Goal: Information Seeking & Learning: Learn about a topic

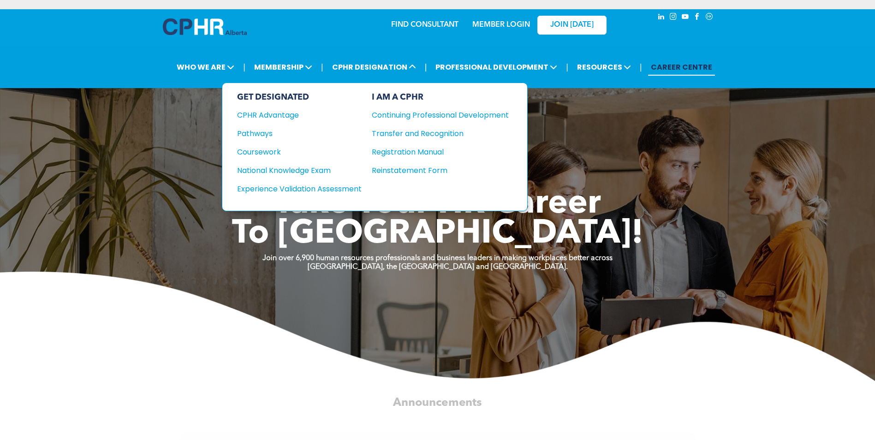
click at [265, 171] on div "National Knowledge Exam" at bounding box center [293, 171] width 112 height 12
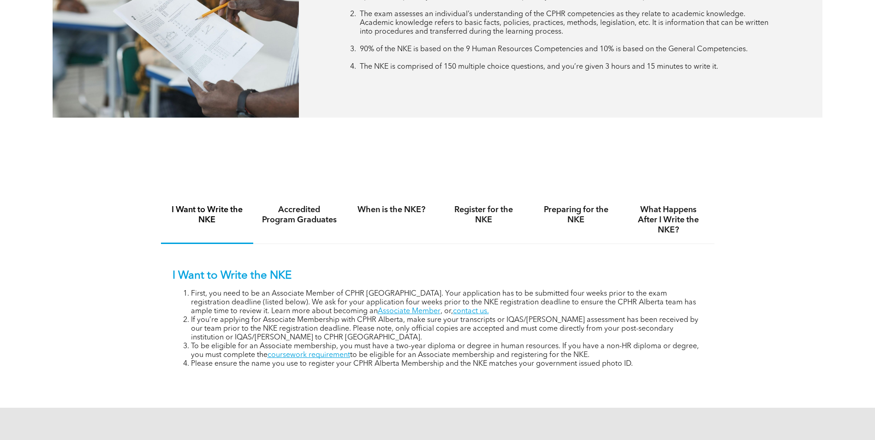
scroll to position [507, 0]
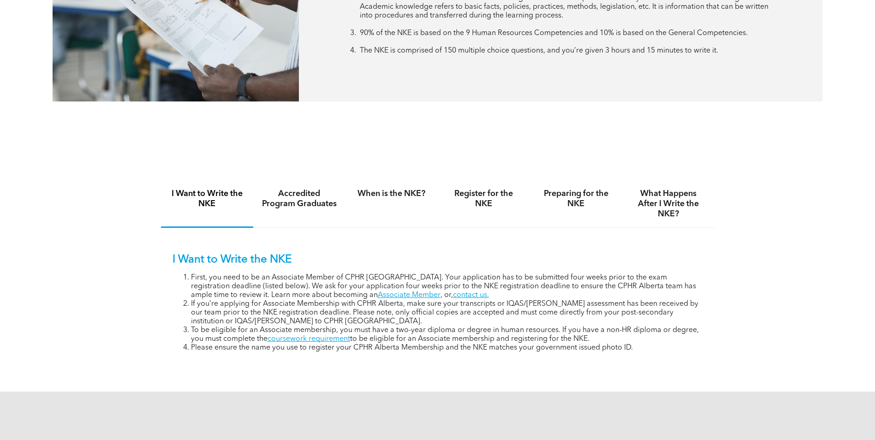
click at [378, 291] on link "Associate Member" at bounding box center [409, 294] width 63 height 7
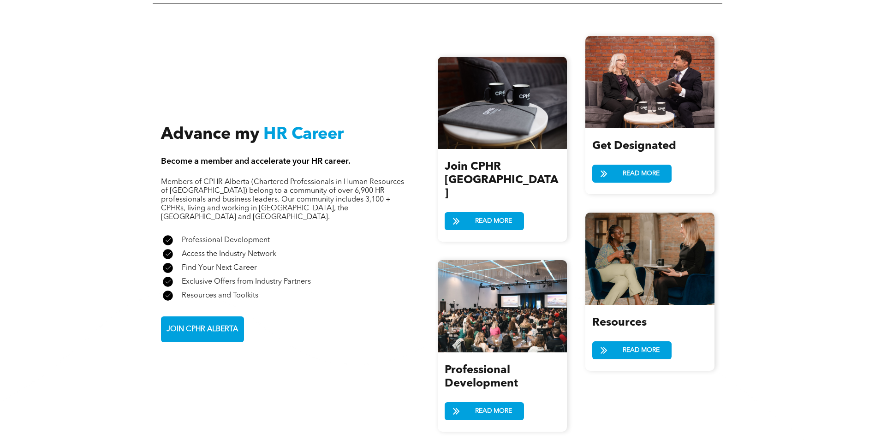
scroll to position [1015, 0]
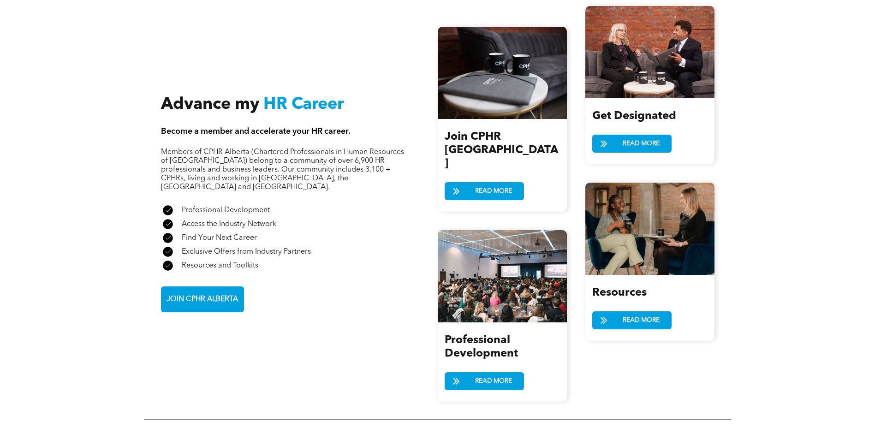
click at [489, 183] on span "READ MORE" at bounding box center [493, 191] width 43 height 17
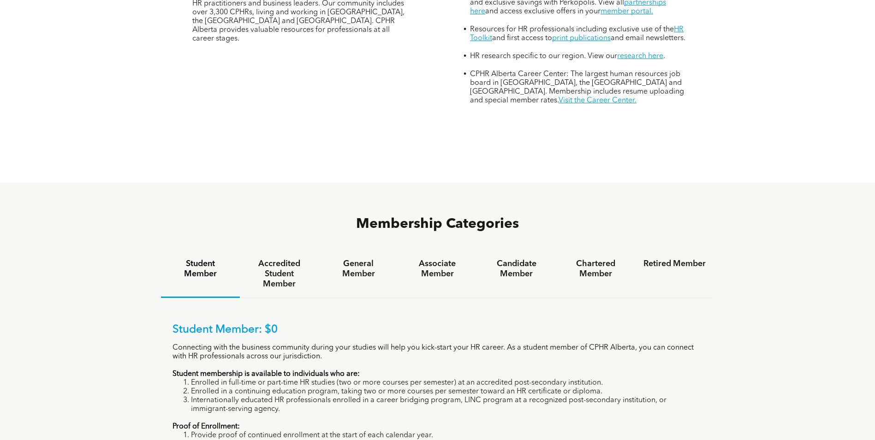
scroll to position [507, 0]
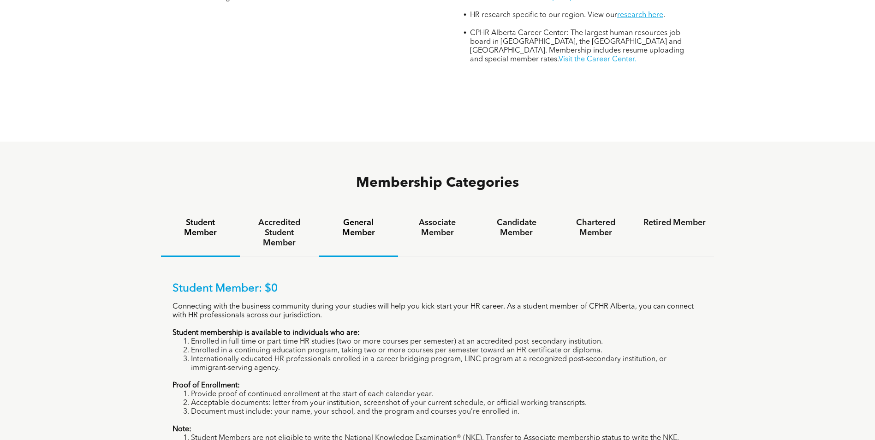
click at [361, 218] on h4 "General Member" at bounding box center [358, 228] width 62 height 20
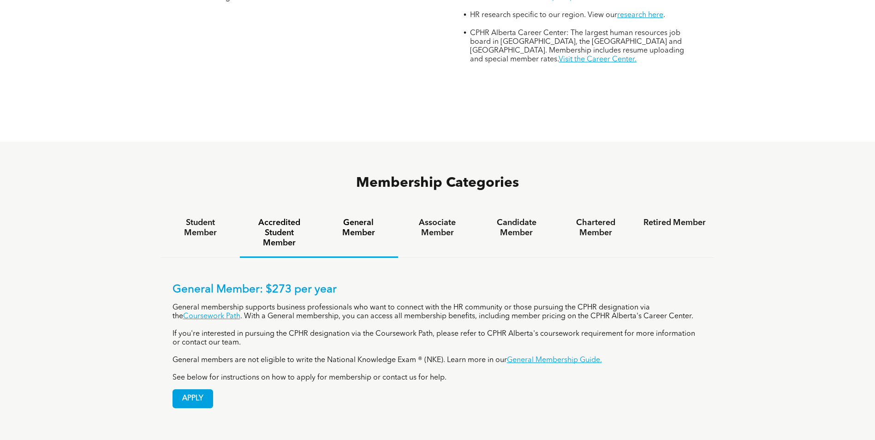
click at [267, 218] on h4 "Accredited Student Member" at bounding box center [279, 233] width 62 height 30
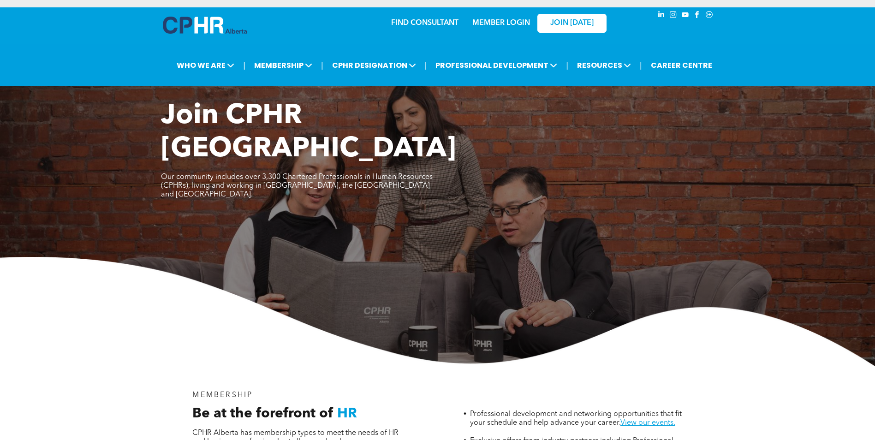
scroll to position [0, 0]
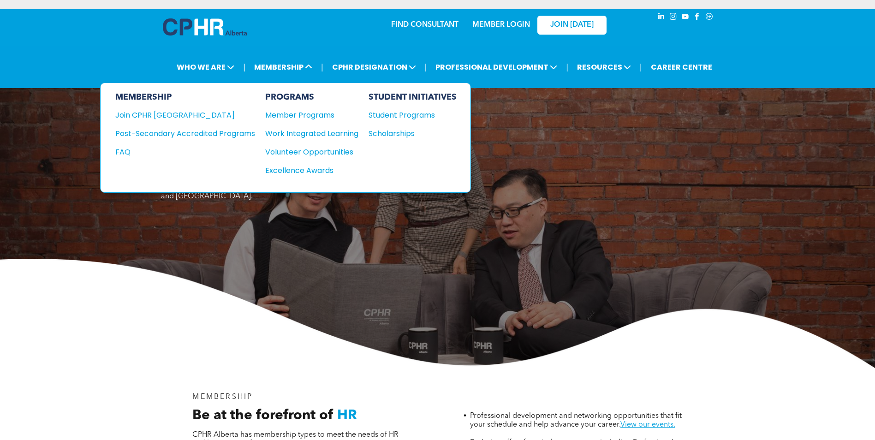
click at [156, 113] on div "Join CPHR [GEOGRAPHIC_DATA]" at bounding box center [178, 115] width 126 height 12
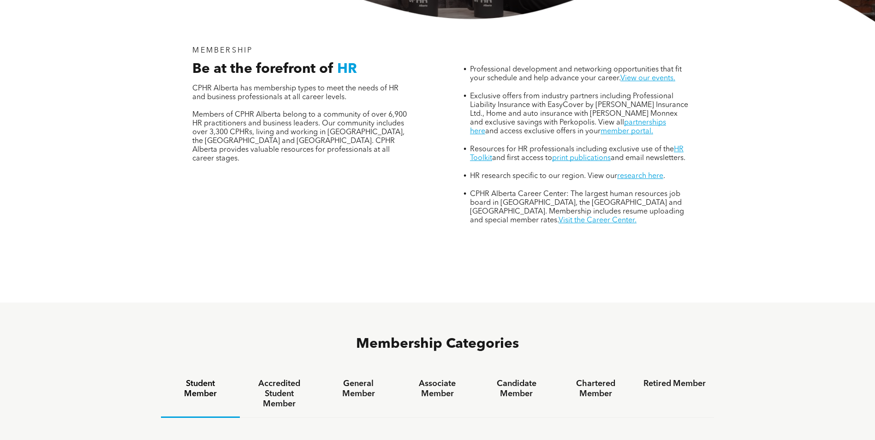
scroll to position [461, 0]
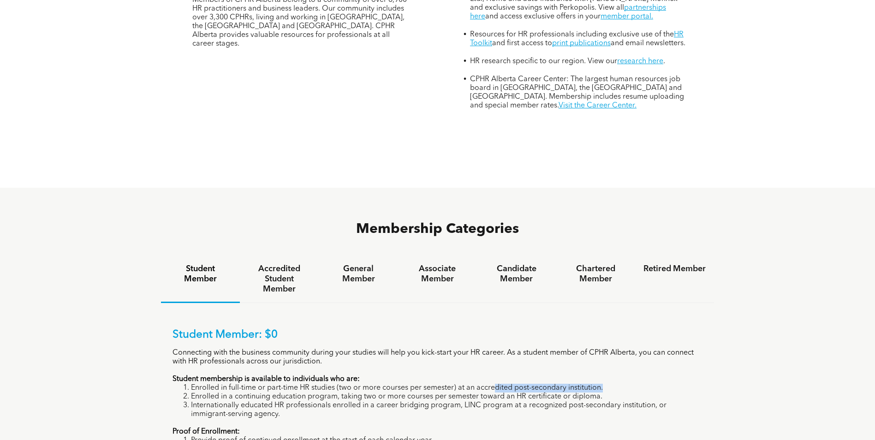
drag, startPoint x: 497, startPoint y: 356, endPoint x: 614, endPoint y: 355, distance: 117.6
click at [614, 384] on li "Enrolled in full-time or part-time HR studies (two or more courses per semester…" at bounding box center [447, 388] width 512 height 9
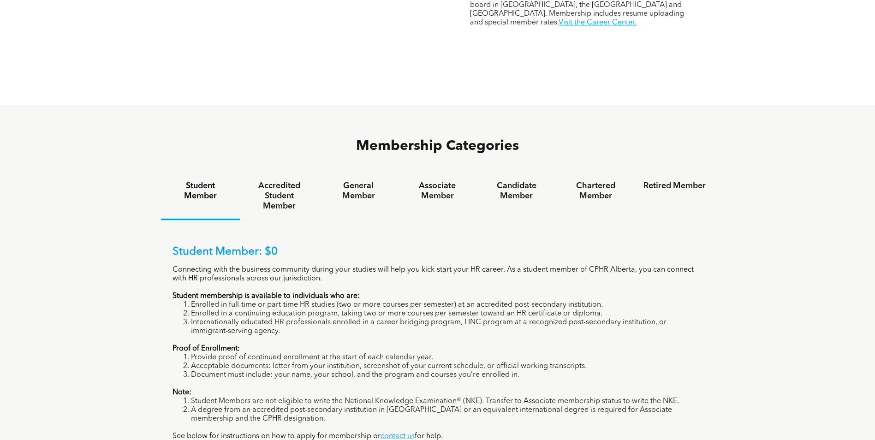
scroll to position [553, 0]
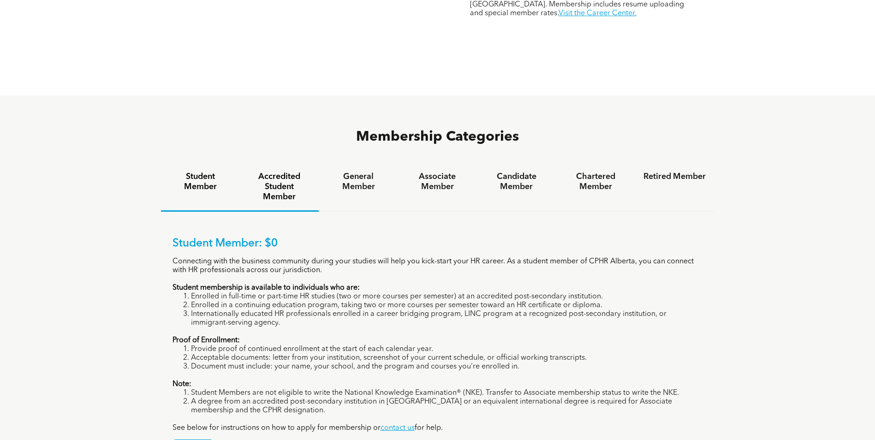
click at [266, 172] on h4 "Accredited Student Member" at bounding box center [279, 187] width 62 height 30
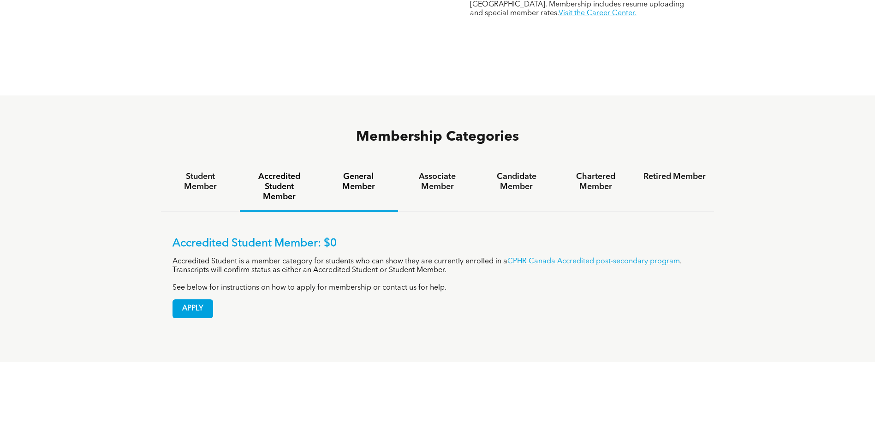
click at [359, 163] on div "General Member" at bounding box center [358, 187] width 79 height 48
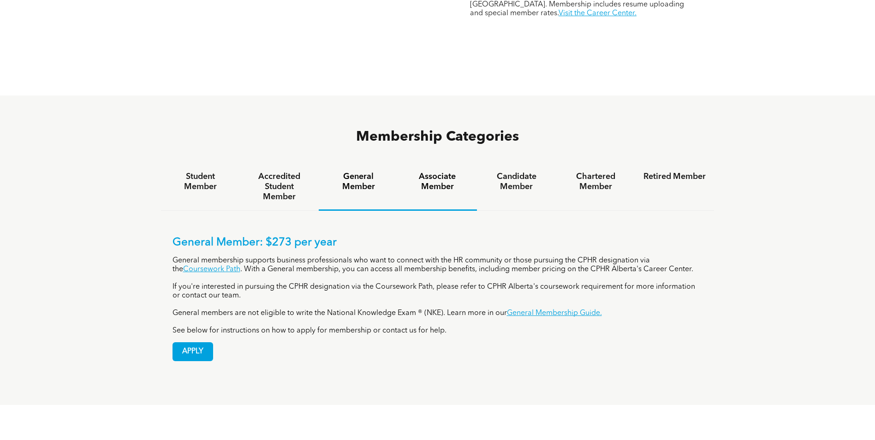
click at [454, 172] on h4 "Associate Member" at bounding box center [437, 182] width 62 height 20
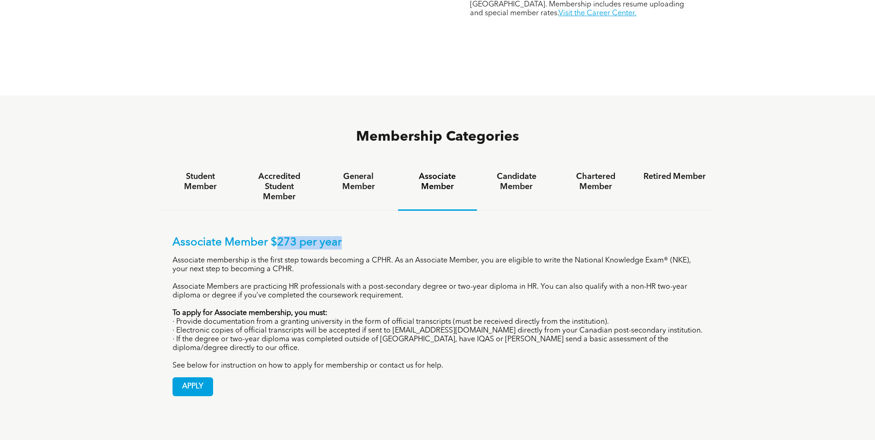
drag, startPoint x: 273, startPoint y: 206, endPoint x: 340, endPoint y: 201, distance: 66.6
click at [340, 236] on p "Associate Member $273 per year" at bounding box center [437, 242] width 530 height 13
drag, startPoint x: 340, startPoint y: 201, endPoint x: 345, endPoint y: 215, distance: 15.8
click at [345, 236] on div "Associate Member $273 per year Associate membership is the first step towards b…" at bounding box center [437, 303] width 530 height 134
drag, startPoint x: 344, startPoint y: 210, endPoint x: 269, endPoint y: 212, distance: 74.7
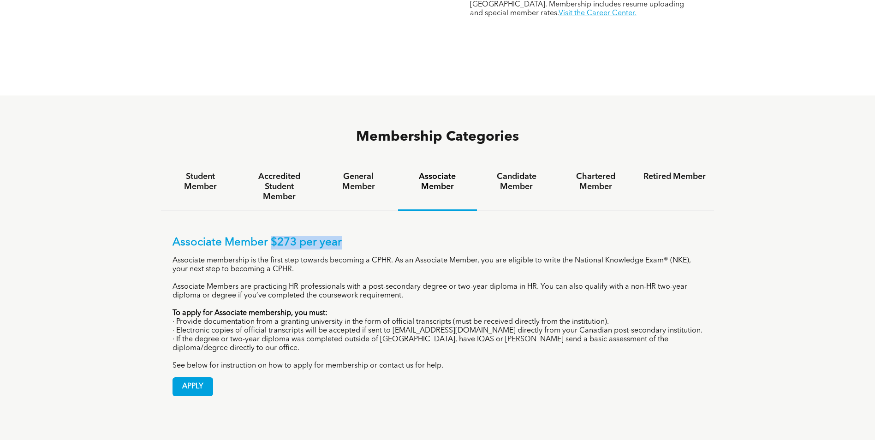
click at [269, 236] on p "Associate Member $273 per year" at bounding box center [437, 242] width 530 height 13
drag, startPoint x: 269, startPoint y: 212, endPoint x: 330, endPoint y: 237, distance: 65.8
click at [329, 256] on p "Associate membership is the first step towards becoming a CPHR. As an Associate…" at bounding box center [437, 265] width 530 height 18
click at [493, 370] on div "APPLY" at bounding box center [437, 383] width 530 height 26
click at [347, 172] on h4 "General Member" at bounding box center [358, 182] width 62 height 20
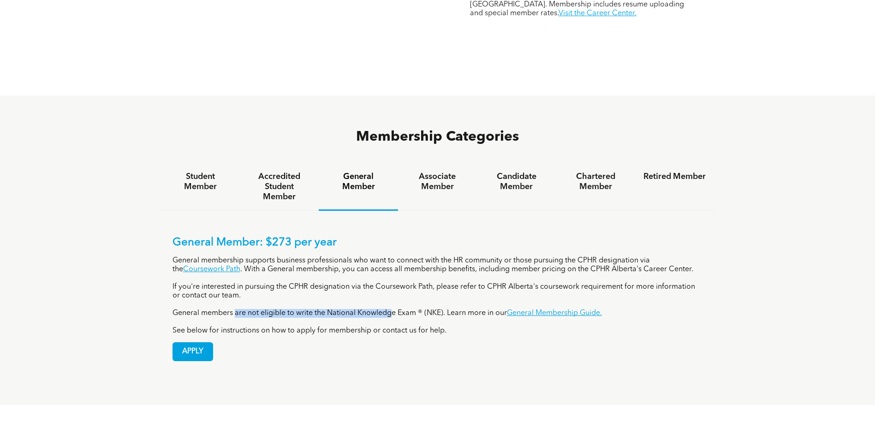
drag, startPoint x: 235, startPoint y: 277, endPoint x: 391, endPoint y: 276, distance: 155.9
click at [391, 309] on p "General members are not eligible to write the National Knowledge Exam ® (NKE). …" at bounding box center [437, 313] width 530 height 9
drag, startPoint x: 391, startPoint y: 276, endPoint x: 419, endPoint y: 276, distance: 28.6
click at [419, 309] on p "General members are not eligible to write the National Knowledge Exam ® (NKE). …" at bounding box center [437, 313] width 530 height 9
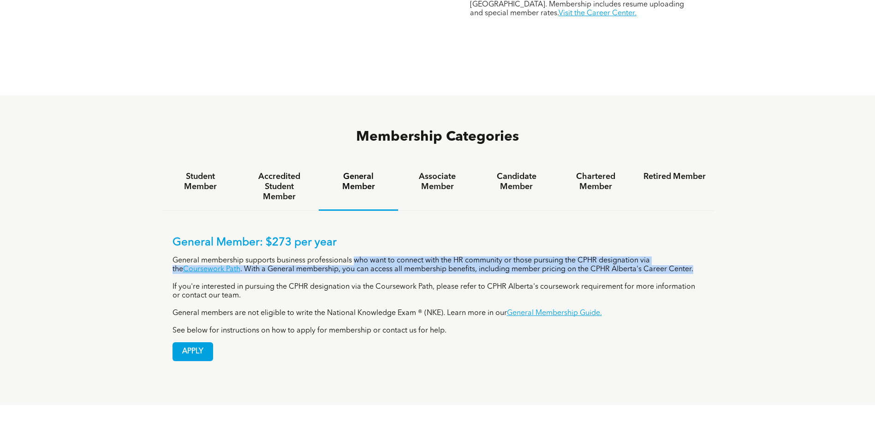
drag, startPoint x: 402, startPoint y: 224, endPoint x: 706, endPoint y: 237, distance: 305.1
click at [706, 237] on div "General Member: $273 per year General membership supports business professional…" at bounding box center [437, 292] width 553 height 162
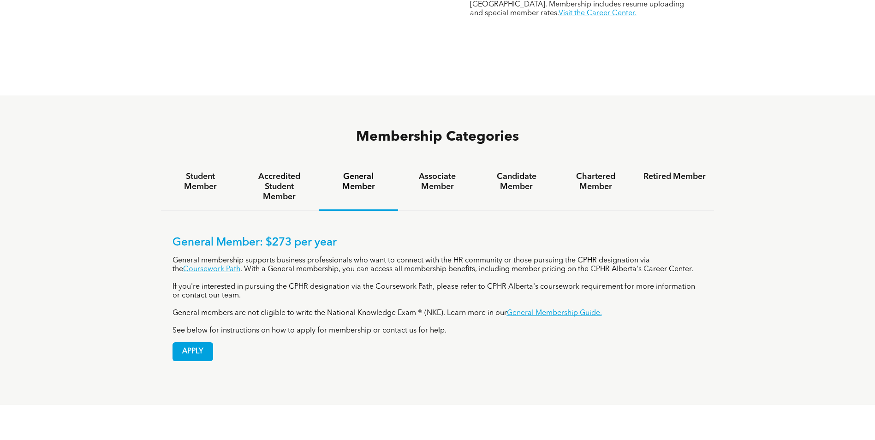
click at [301, 283] on p "If you're interested in pursuing the CPHR designation via the Coursework Path, …" at bounding box center [437, 292] width 530 height 18
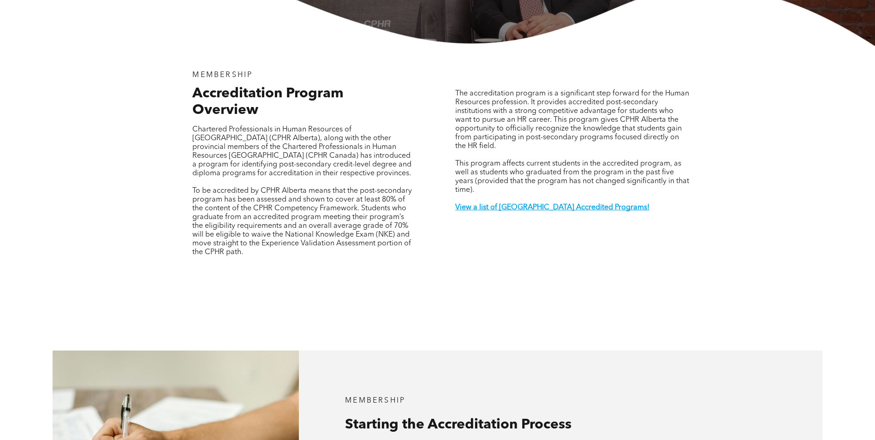
scroll to position [277, 0]
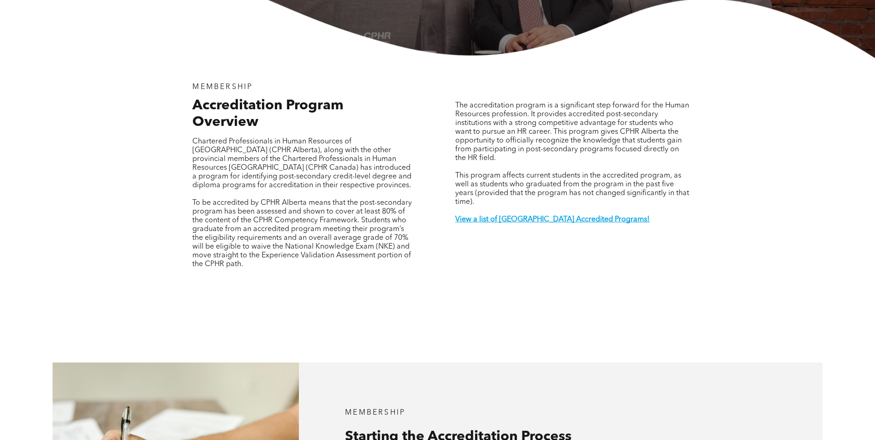
click at [549, 216] on strong "View a list of Alberta Accredited Programs!" at bounding box center [552, 219] width 194 height 7
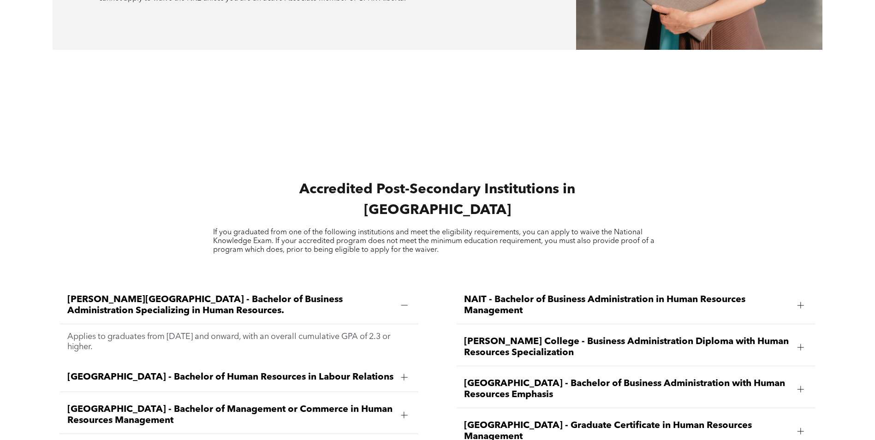
scroll to position [1174, 0]
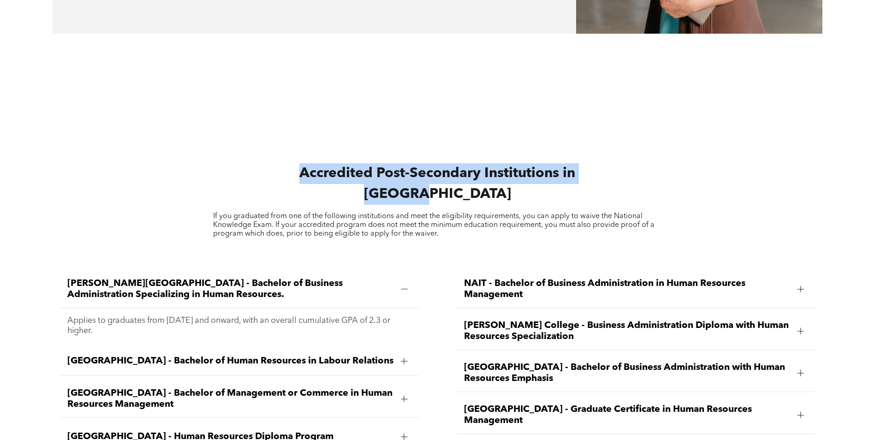
drag, startPoint x: 466, startPoint y: 175, endPoint x: 303, endPoint y: 148, distance: 164.9
click at [303, 163] on h2 "Accredited Post-Secondary Institutions in Alberta" at bounding box center [437, 184] width 278 height 42
drag, startPoint x: 303, startPoint y: 148, endPoint x: 354, endPoint y: 155, distance: 51.2
copy span "Accredited Post-Secondary Institutions in Alberta"
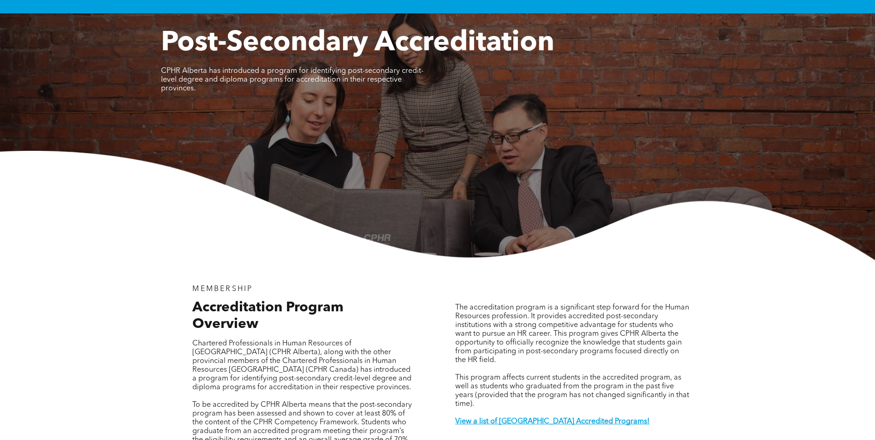
scroll to position [0, 0]
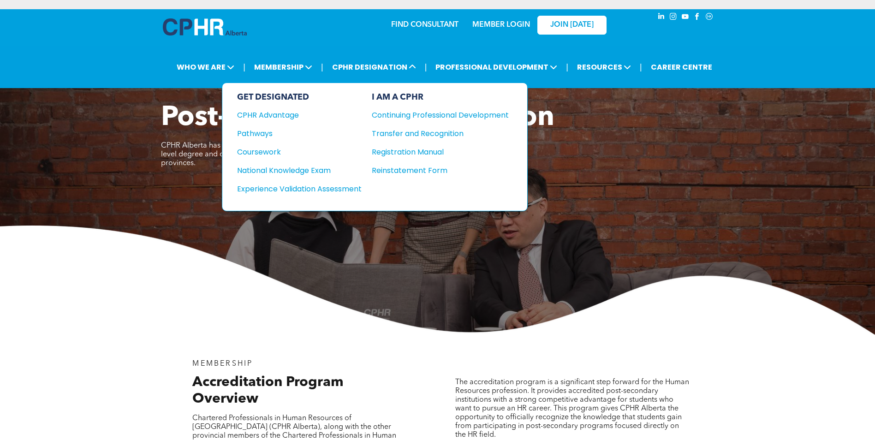
click at [293, 188] on div "Experience Validation Assessment" at bounding box center [293, 189] width 112 height 12
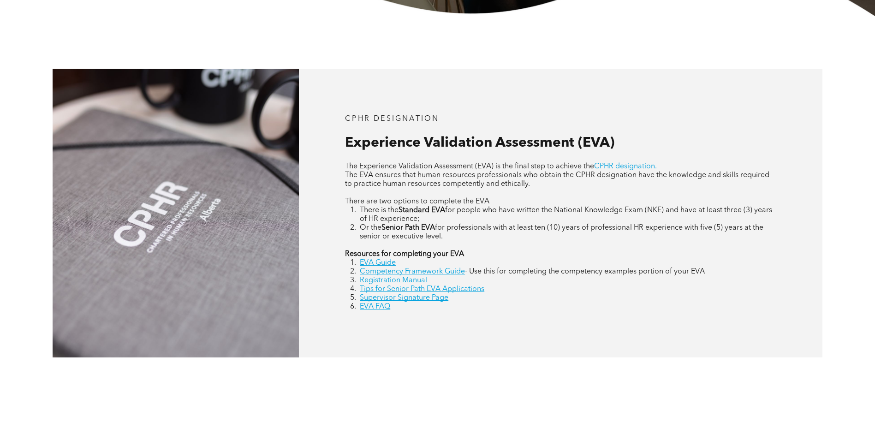
scroll to position [415, 0]
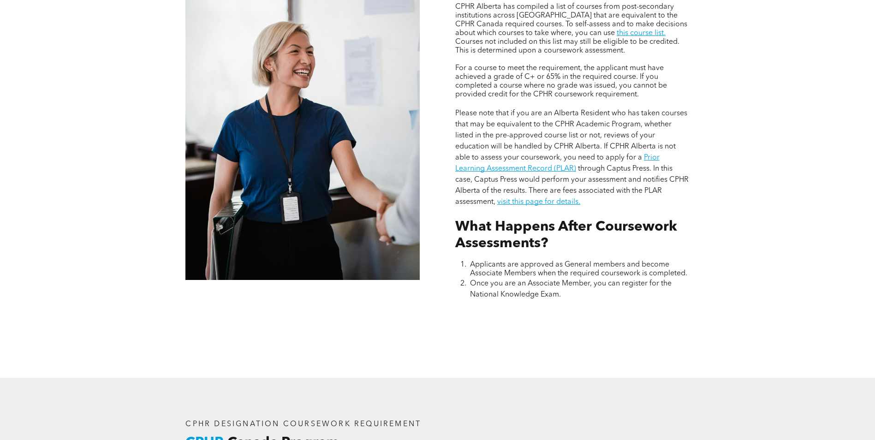
scroll to position [922, 0]
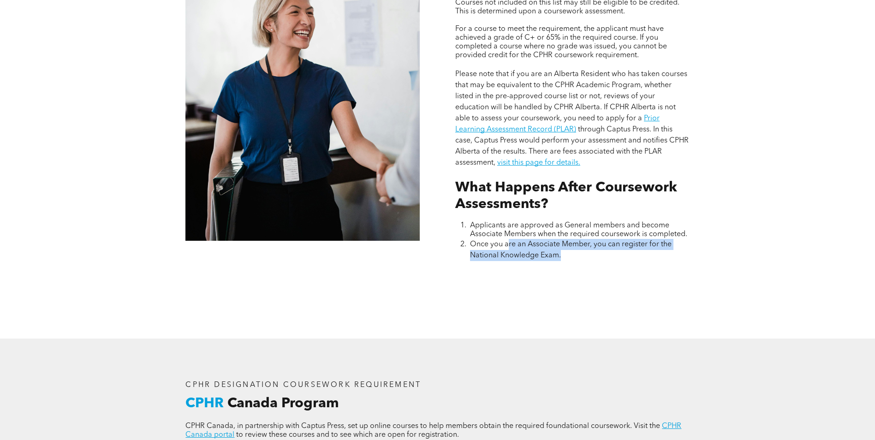
drag, startPoint x: 514, startPoint y: 240, endPoint x: 674, endPoint y: 255, distance: 160.8
click at [674, 255] on li "Once you are an Associate Member, you can register for the National Knowledge E…" at bounding box center [580, 250] width 220 height 22
drag, startPoint x: 674, startPoint y: 255, endPoint x: 615, endPoint y: 255, distance: 59.0
click at [624, 255] on li "Once you are an Associate Member, you can register for the National Knowledge E…" at bounding box center [580, 250] width 220 height 22
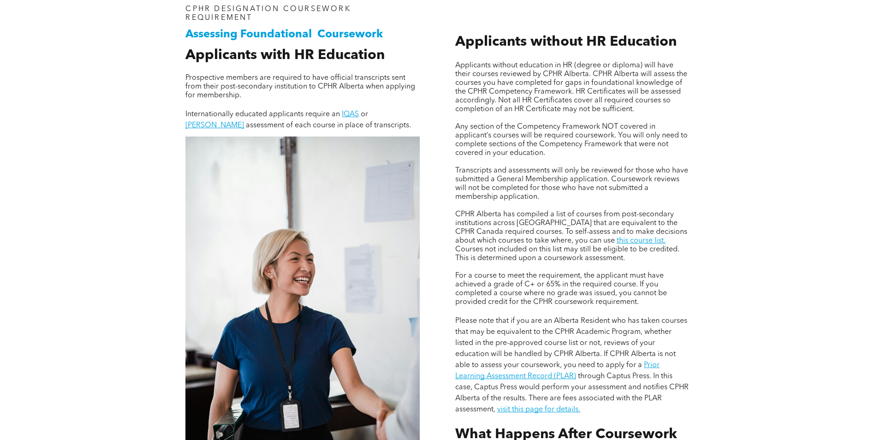
scroll to position [692, 0]
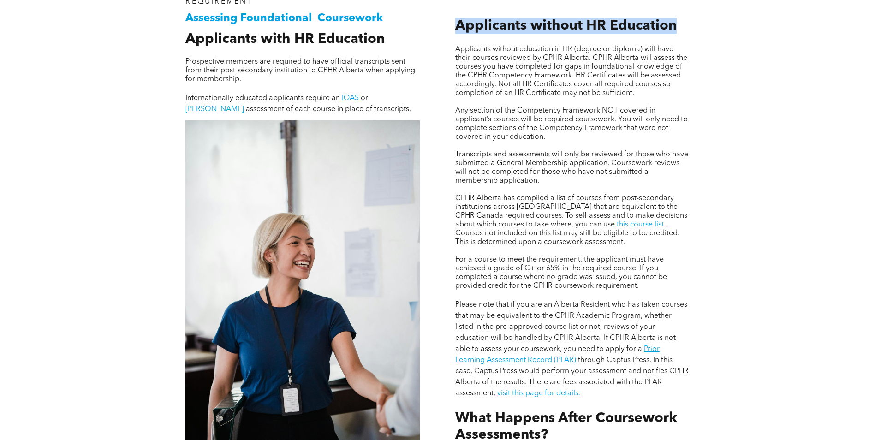
drag, startPoint x: 457, startPoint y: 20, endPoint x: 672, endPoint y: 24, distance: 214.9
click at [672, 24] on span "Applicants without HR Education" at bounding box center [565, 26] width 221 height 14
click at [674, 24] on span "Applicants without HR Education" at bounding box center [565, 26] width 221 height 14
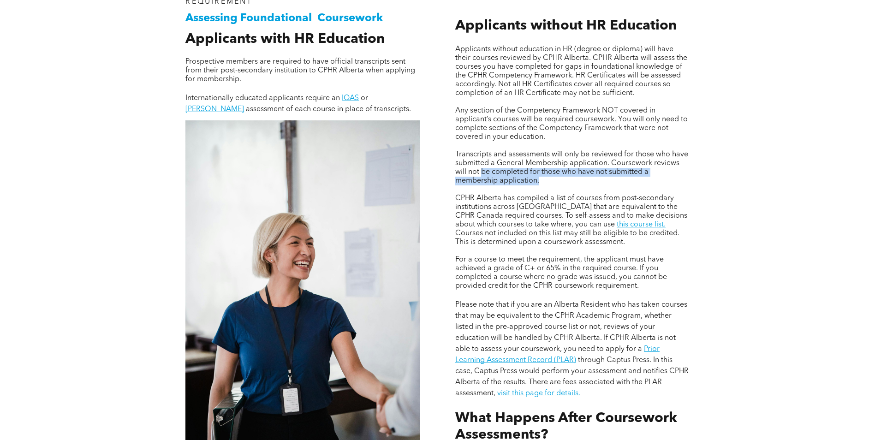
drag, startPoint x: 553, startPoint y: 188, endPoint x: 482, endPoint y: 167, distance: 73.9
click at [482, 167] on div "Applicants without education in HR (degree or diploma) will have their courses …" at bounding box center [572, 222] width 234 height 354
drag, startPoint x: 482, startPoint y: 167, endPoint x: 500, endPoint y: 221, distance: 56.7
click at [500, 221] on span "CPHR Alberta has compiled a list of courses from post-secondary institutions ac…" at bounding box center [571, 212] width 232 height 34
drag, startPoint x: 500, startPoint y: 221, endPoint x: 638, endPoint y: 256, distance: 142.6
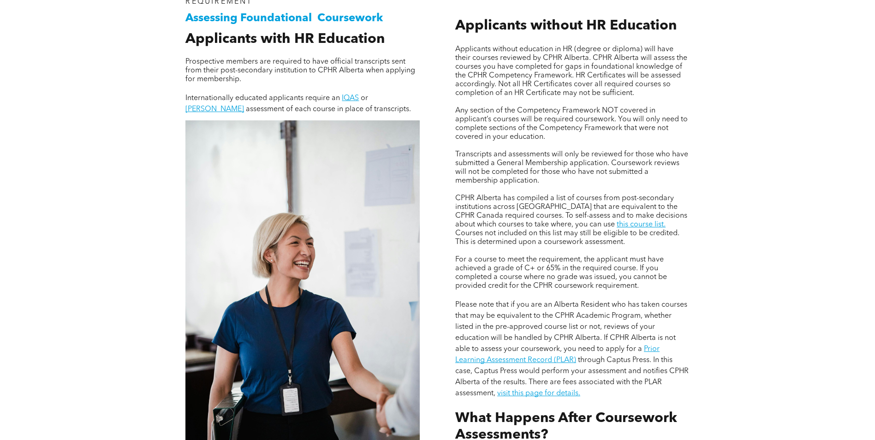
click at [638, 256] on span "For a course to meet the requirement, the applicant must have achieved a grade …" at bounding box center [561, 273] width 212 height 34
